Goal: Task Accomplishment & Management: Manage account settings

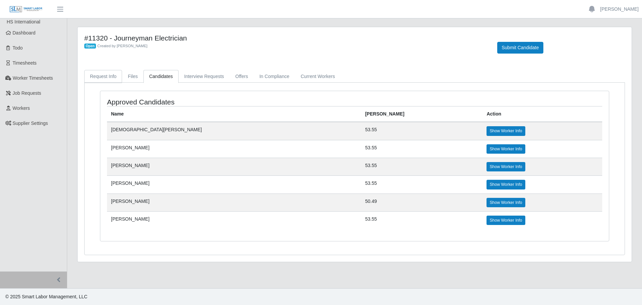
click at [107, 75] on link "Request Info" at bounding box center [103, 76] width 38 height 13
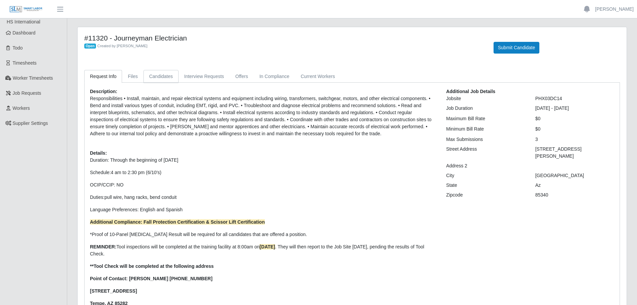
click at [172, 73] on link "Candidates" at bounding box center [160, 76] width 35 height 13
click at [17, 38] on link "Dashboard" at bounding box center [33, 32] width 67 height 15
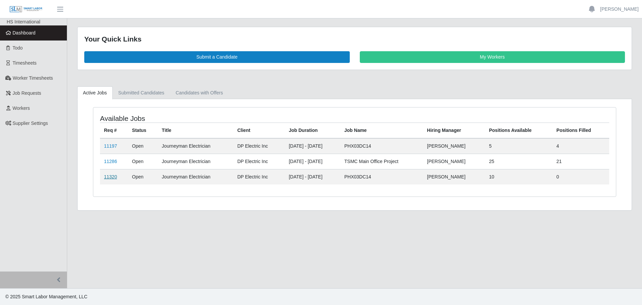
click at [113, 176] on link "11320" at bounding box center [110, 176] width 13 height 5
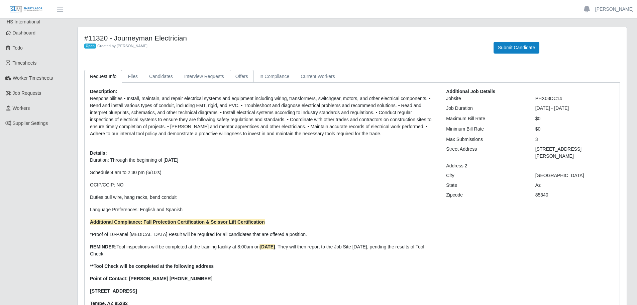
click at [236, 77] on link "Offers" at bounding box center [242, 76] width 24 height 13
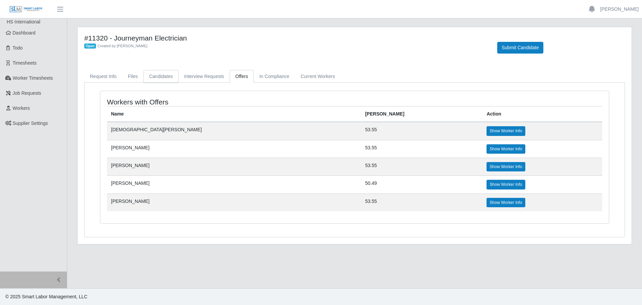
click at [156, 74] on link "Candidates" at bounding box center [160, 76] width 35 height 13
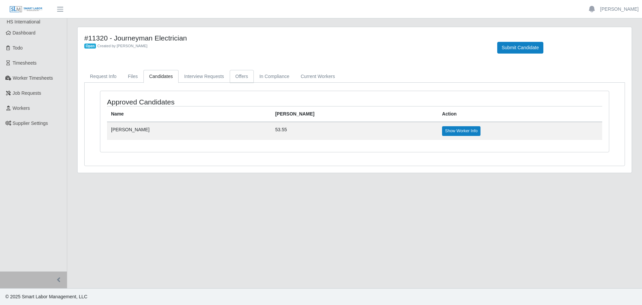
click at [239, 80] on link "Offers" at bounding box center [242, 76] width 24 height 13
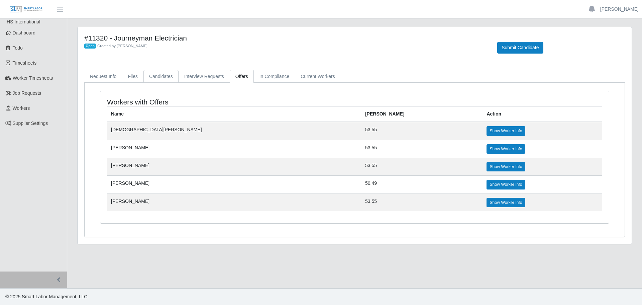
click at [163, 80] on link "Candidates" at bounding box center [160, 76] width 35 height 13
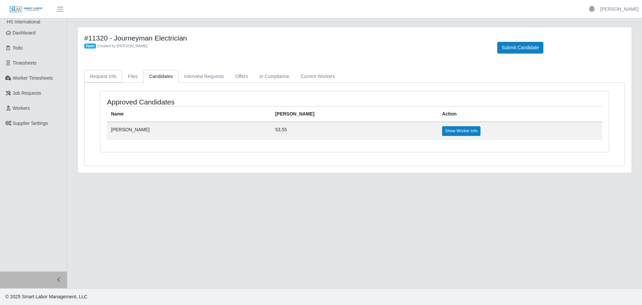
click at [102, 75] on link "Request Info" at bounding box center [103, 76] width 38 height 13
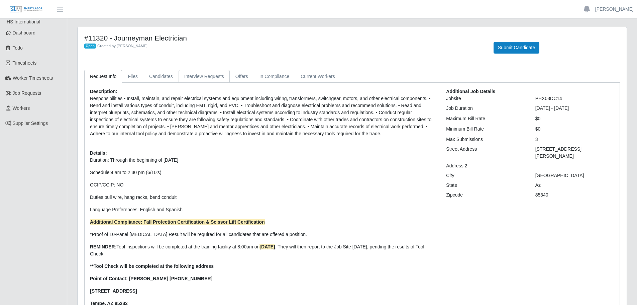
click at [204, 74] on link "Interview Requests" at bounding box center [204, 76] width 51 height 13
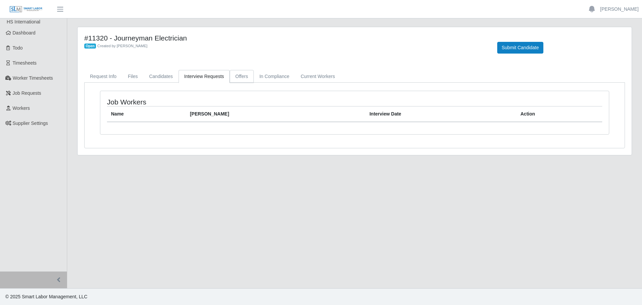
click at [236, 77] on link "Offers" at bounding box center [242, 76] width 24 height 13
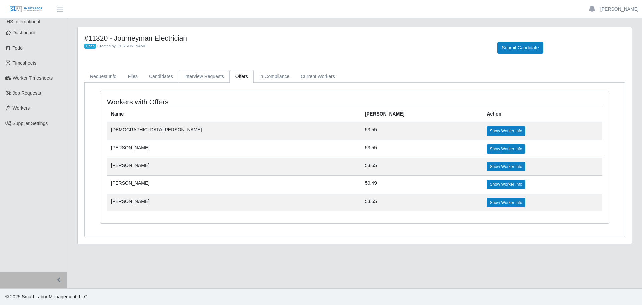
click at [188, 77] on link "Interview Requests" at bounding box center [204, 76] width 51 height 13
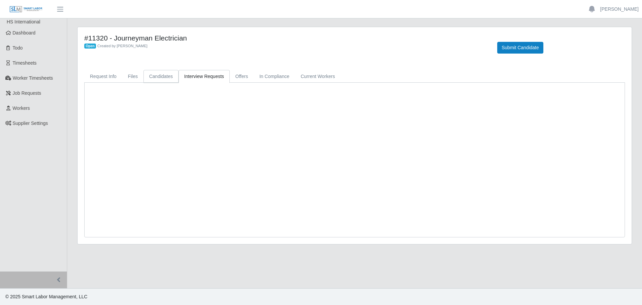
click at [155, 80] on link "Candidates" at bounding box center [160, 76] width 35 height 13
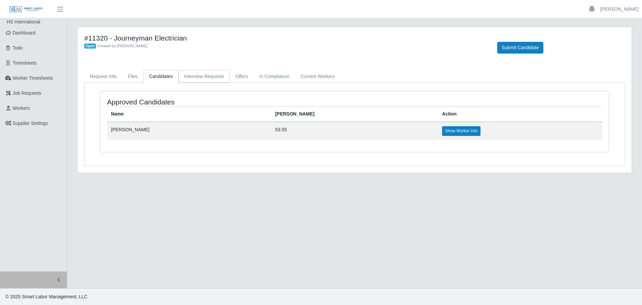
click at [223, 75] on link "Interview Requests" at bounding box center [204, 76] width 51 height 13
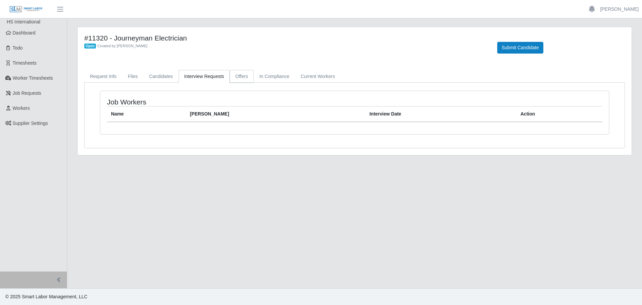
click at [245, 73] on link "Offers" at bounding box center [242, 76] width 24 height 13
